Goal: Find specific page/section: Find specific page/section

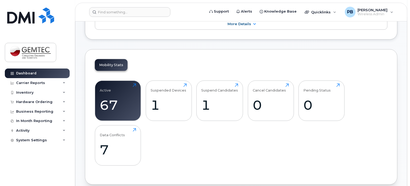
scroll to position [161, 0]
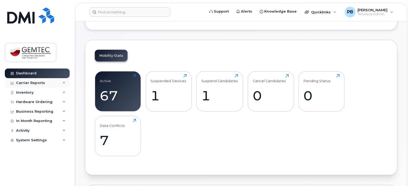
click at [31, 81] on div "Carrier Reports" at bounding box center [30, 83] width 29 height 4
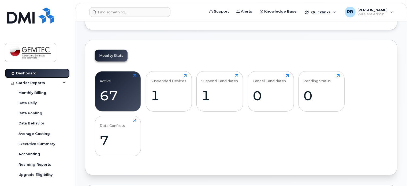
click at [30, 73] on div "Dashboard" at bounding box center [26, 73] width 20 height 4
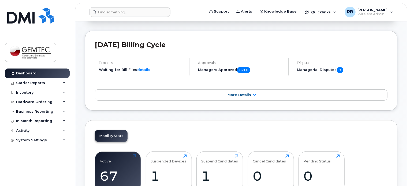
scroll to position [107, 0]
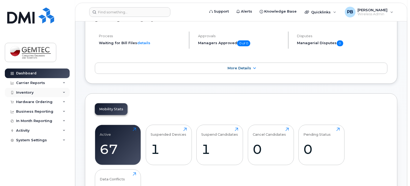
click at [35, 92] on div "Inventory" at bounding box center [37, 93] width 65 height 10
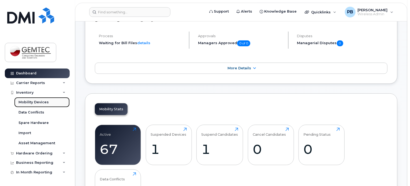
click at [35, 101] on div "Mobility Devices" at bounding box center [33, 102] width 30 height 5
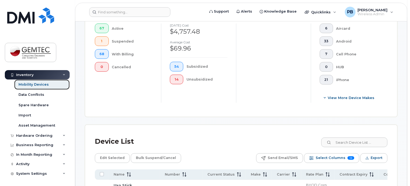
scroll to position [241, 0]
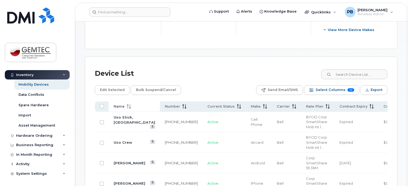
click at [127, 105] on icon at bounding box center [129, 106] width 4 height 4
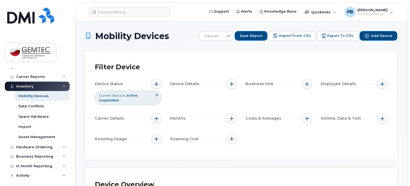
scroll to position [0, 0]
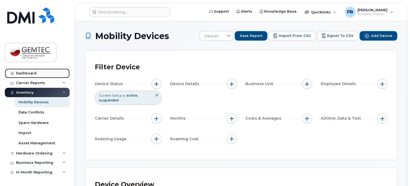
click at [32, 74] on div "Dashboard" at bounding box center [26, 73] width 20 height 4
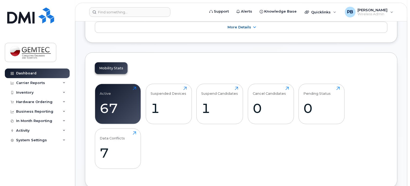
scroll to position [161, 0]
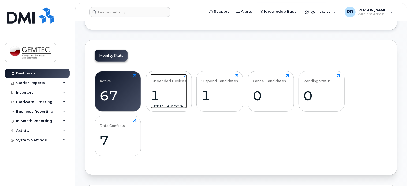
click at [155, 91] on div "1" at bounding box center [169, 96] width 36 height 16
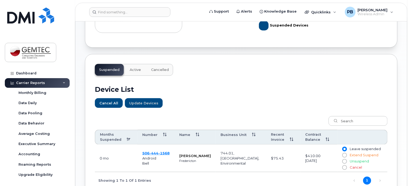
scroll to position [134, 0]
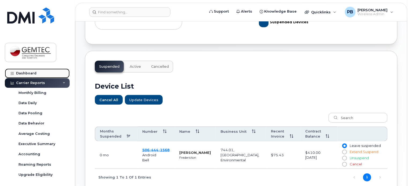
click at [34, 73] on div "Dashboard" at bounding box center [26, 73] width 20 height 4
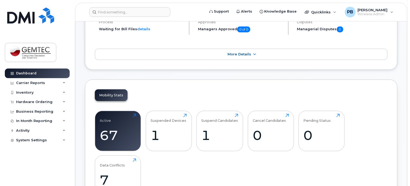
scroll to position [134, 0]
